Goal: Information Seeking & Learning: Find specific fact

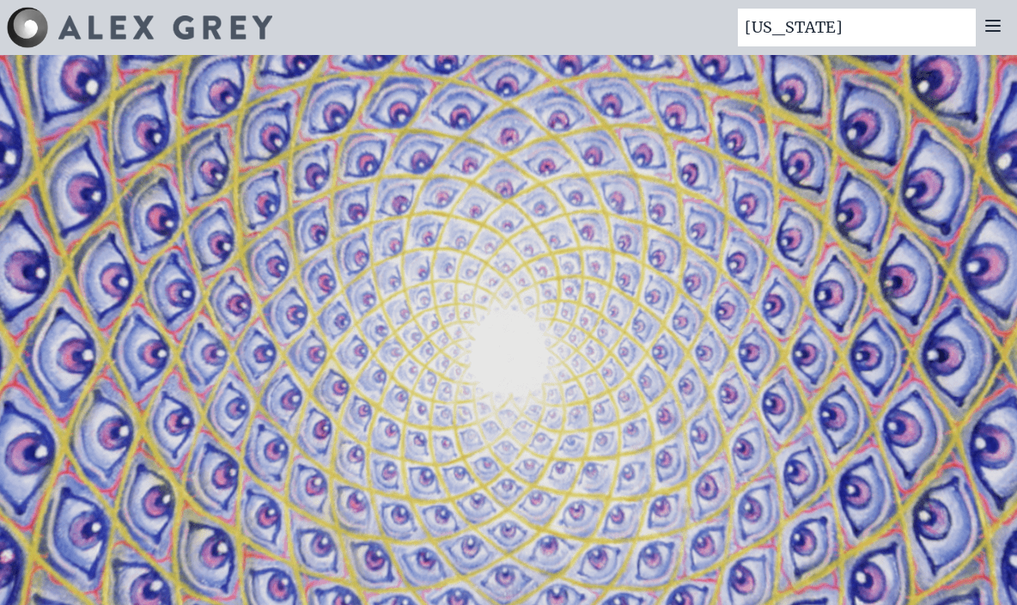
type input "[US_STATE]"
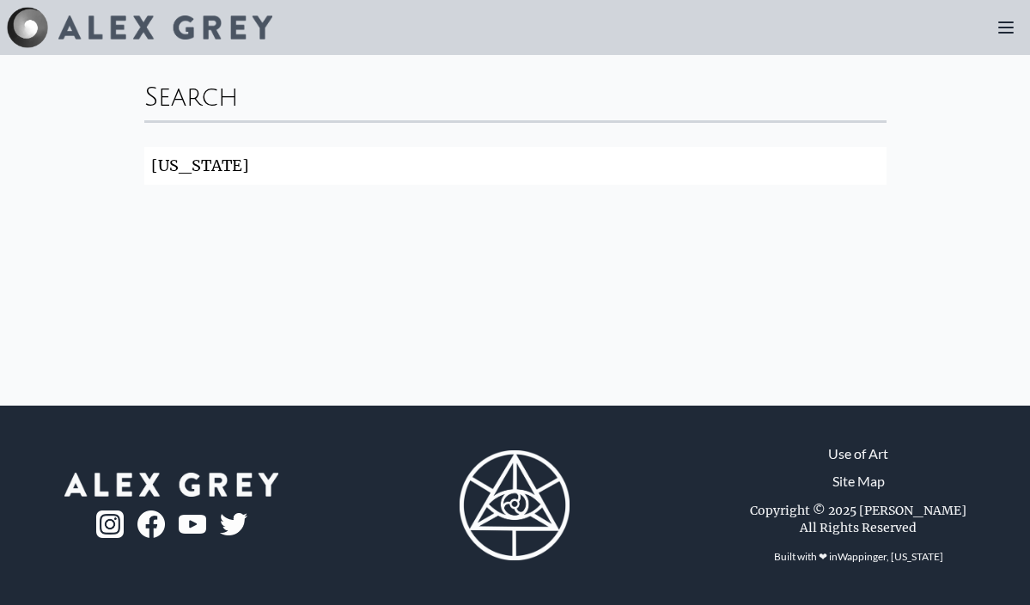
click at [216, 168] on input "[US_STATE]" at bounding box center [515, 166] width 742 height 38
type input "Americannabis"
click button "Search" at bounding box center [0, 0] width 0 height 0
drag, startPoint x: 270, startPoint y: 162, endPoint x: 107, endPoint y: 156, distance: 163.4
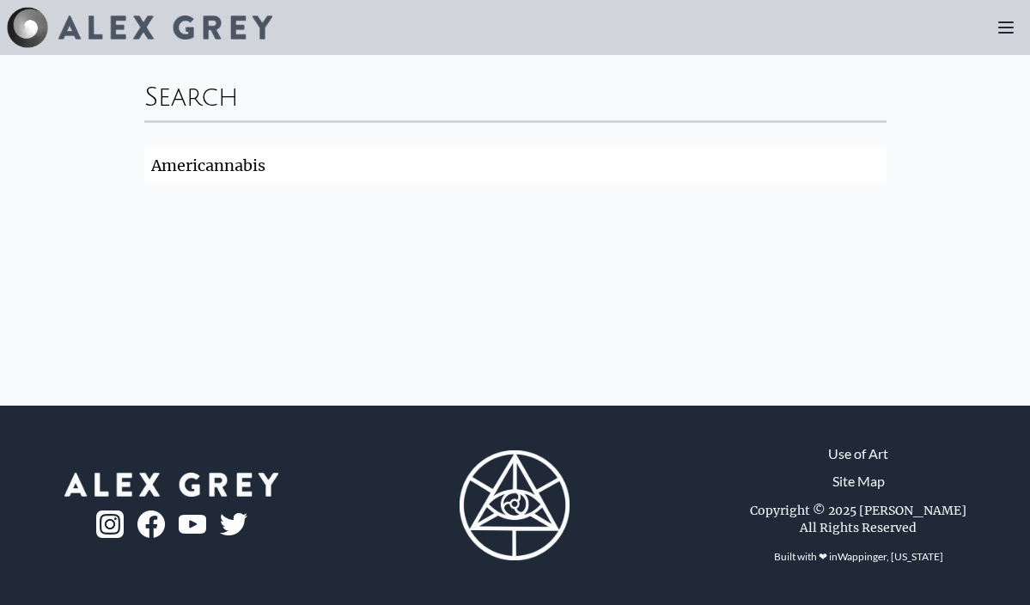
click at [107, 156] on div "Search Americannabis Search" at bounding box center [515, 230] width 1030 height 351
click at [394, 34] on div "Art Writings About News" at bounding box center [515, 27] width 1030 height 55
click at [171, 176] on input "search" at bounding box center [515, 166] width 742 height 38
type input "George Washington Hemp Farmer"
click button "Search" at bounding box center [0, 0] width 0 height 0
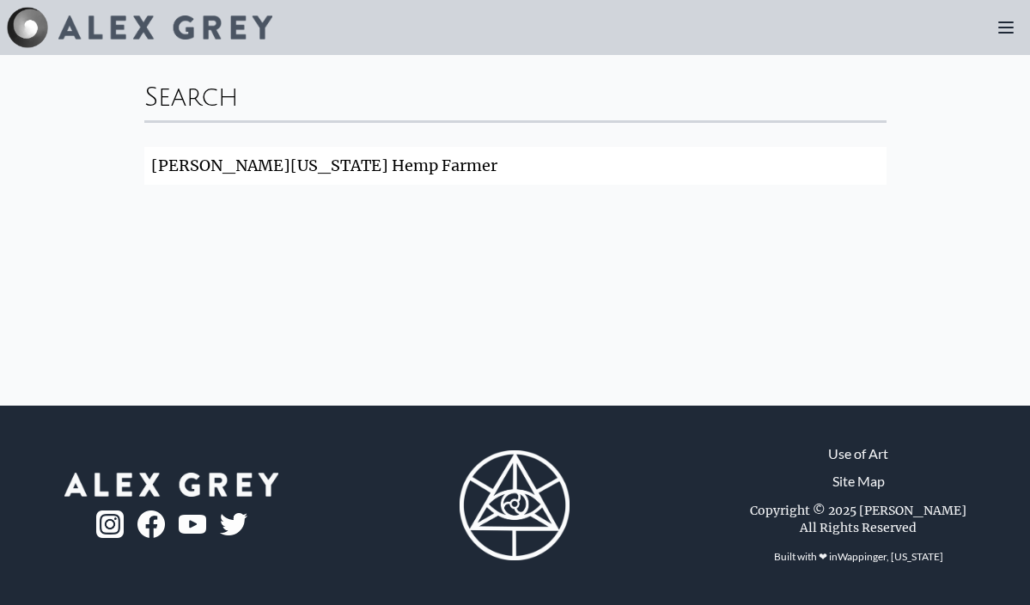
drag, startPoint x: 411, startPoint y: 165, endPoint x: 148, endPoint y: 158, distance: 263.0
click at [148, 158] on input "George Washington Hemp Farmer" at bounding box center [515, 166] width 742 height 38
click at [33, 21] on img at bounding box center [27, 27] width 41 height 41
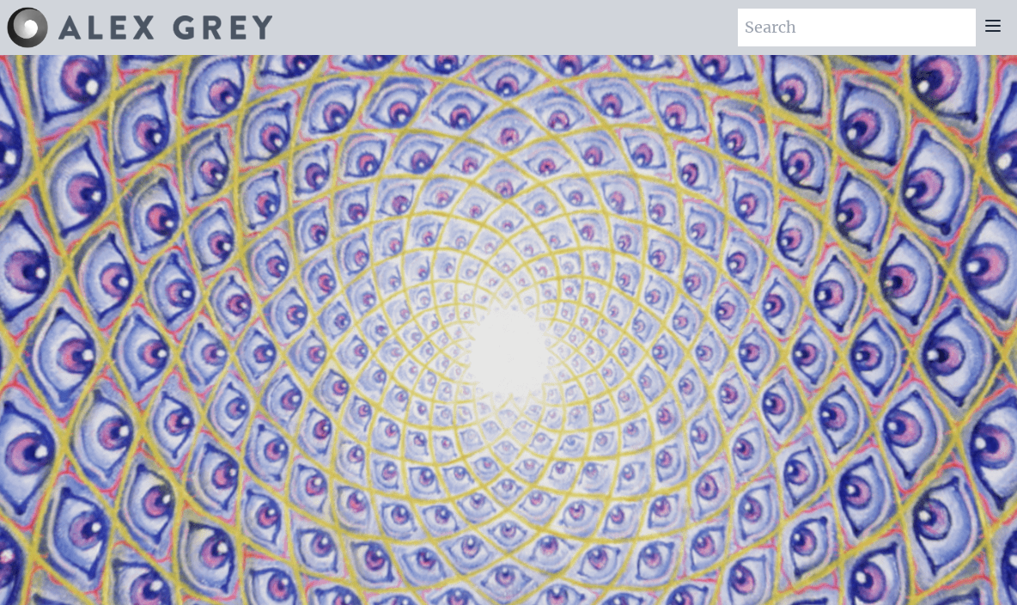
click at [802, 34] on input "search" at bounding box center [857, 28] width 238 height 38
click at [995, 21] on icon at bounding box center [993, 26] width 14 height 10
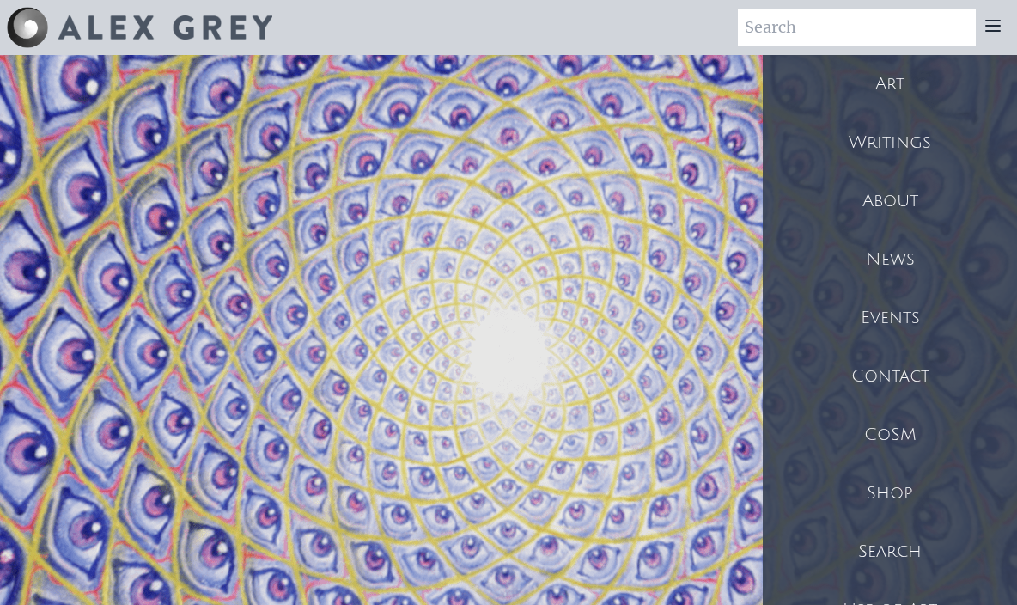
click at [821, 90] on div "Art" at bounding box center [890, 84] width 254 height 58
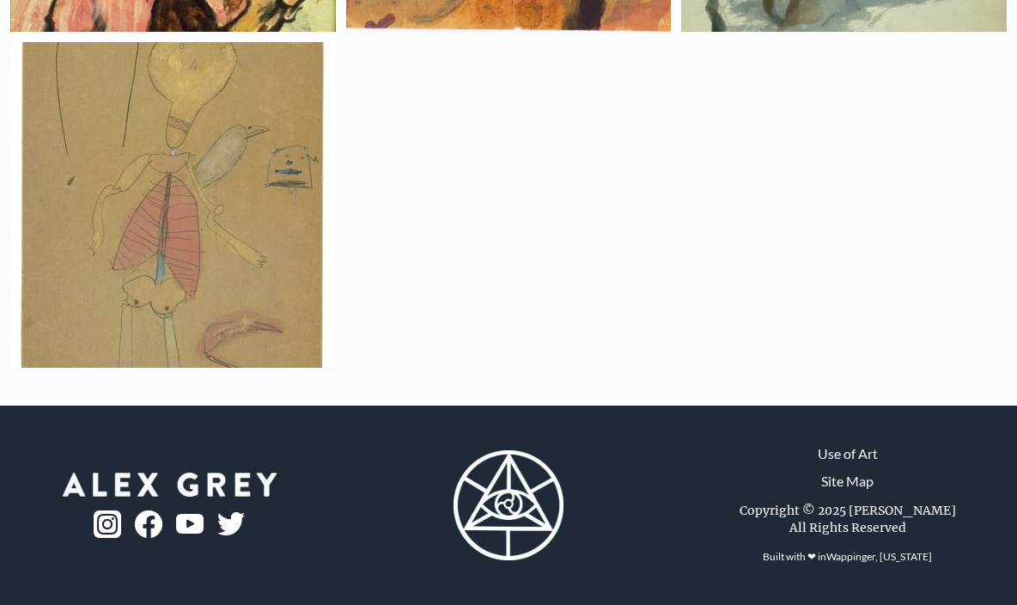
scroll to position [38081, 0]
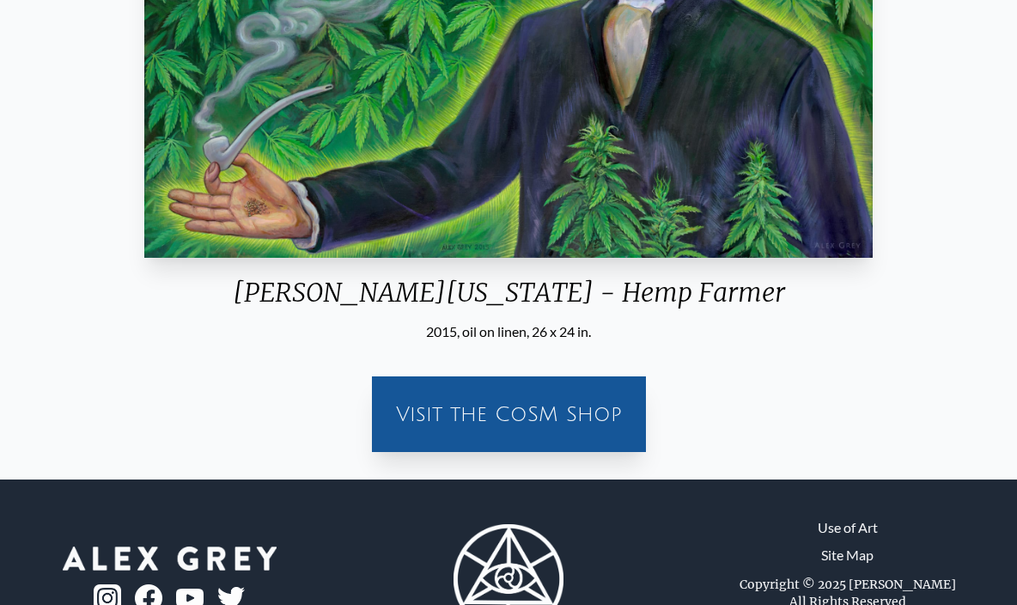
scroll to position [360, 0]
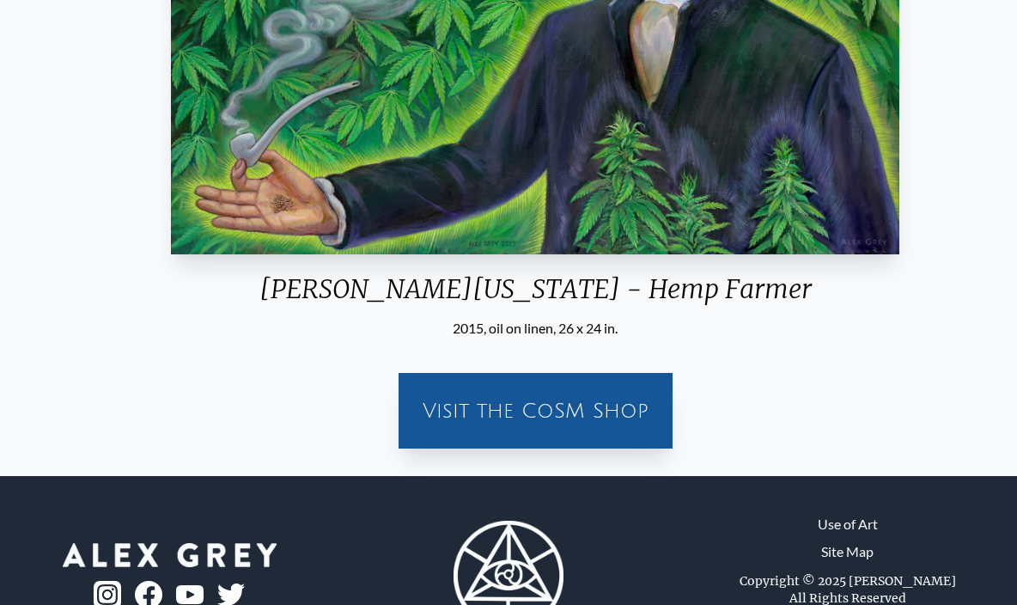
click at [742, 284] on div "[PERSON_NAME][US_STATE] - Hemp Farmer" at bounding box center [535, 295] width 742 height 45
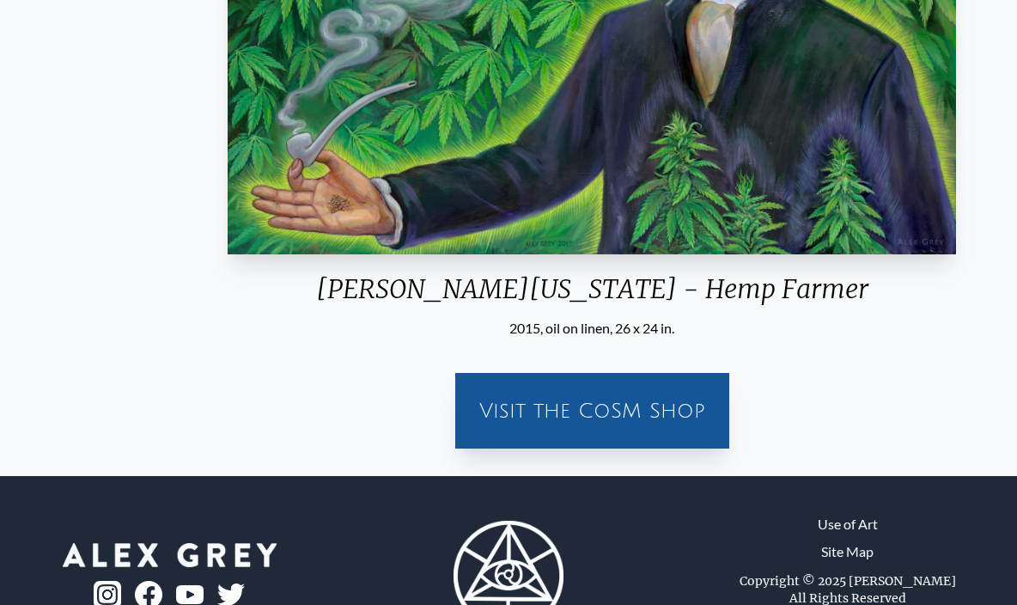
click at [336, 284] on div "[PERSON_NAME][US_STATE] - Hemp Farmer" at bounding box center [592, 295] width 742 height 45
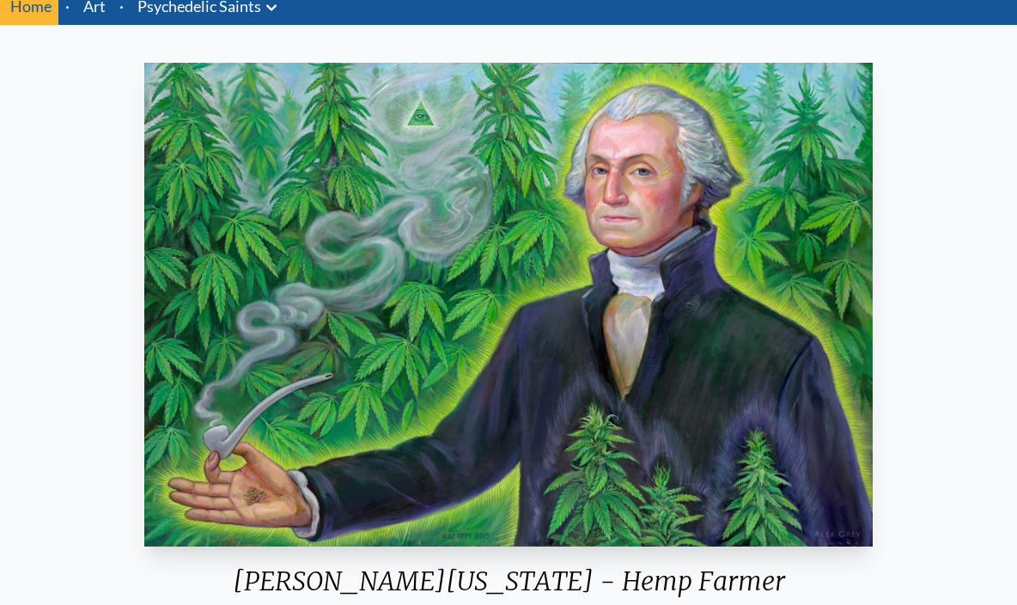
scroll to position [68, 0]
